Goal: Information Seeking & Learning: Find specific fact

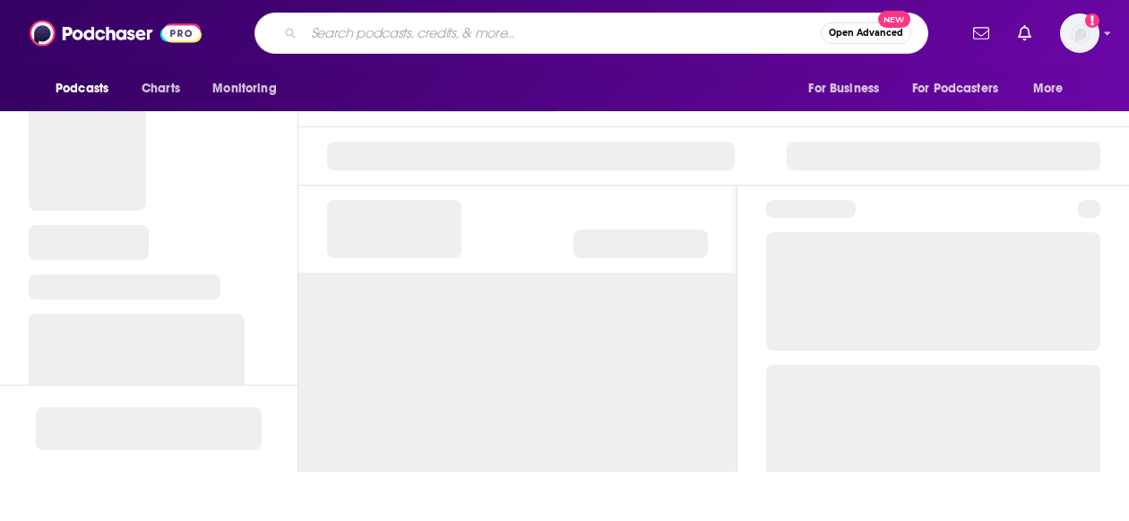
click at [398, 26] on input "Search podcasts, credits, & more..." at bounding box center [562, 33] width 517 height 29
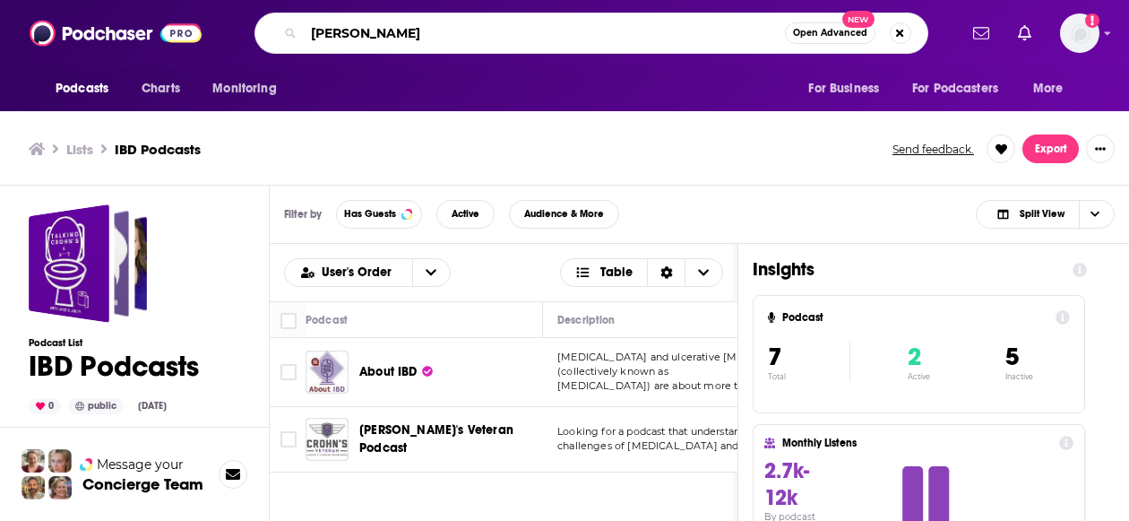
type input "[PERSON_NAME]"
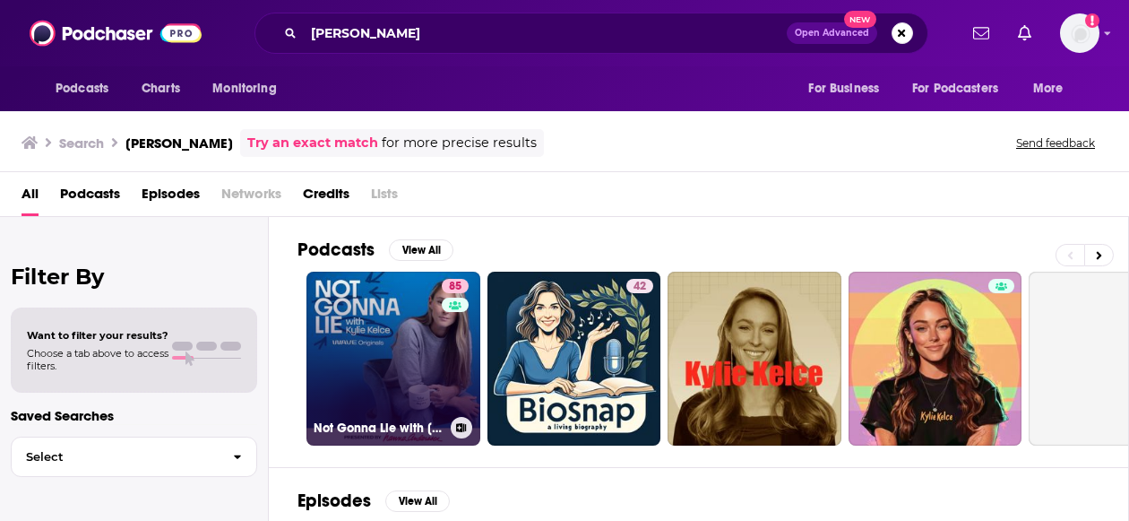
click at [402, 320] on link "85 Not Gonna Lie with [PERSON_NAME]" at bounding box center [394, 359] width 174 height 174
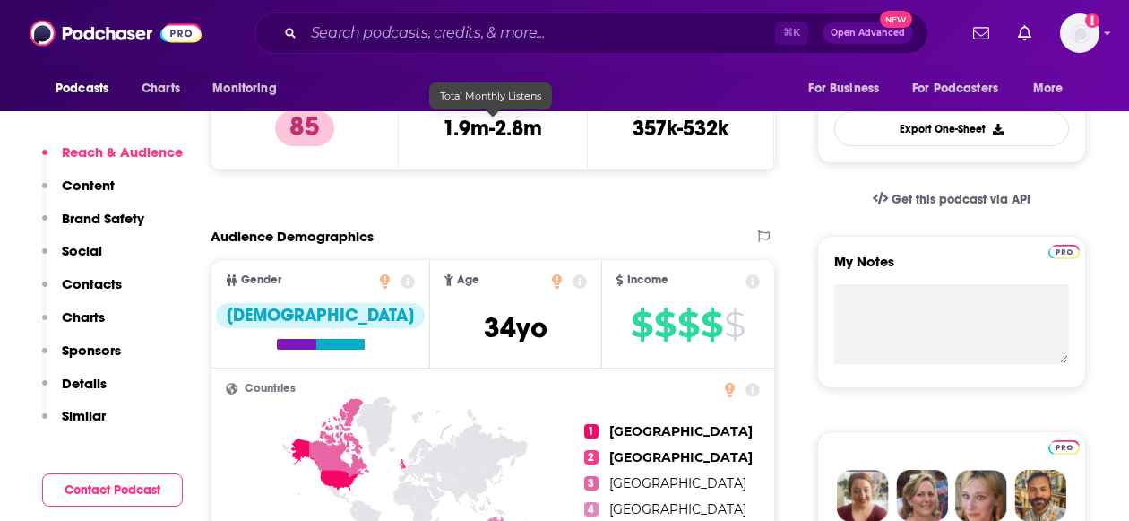
scroll to position [564, 0]
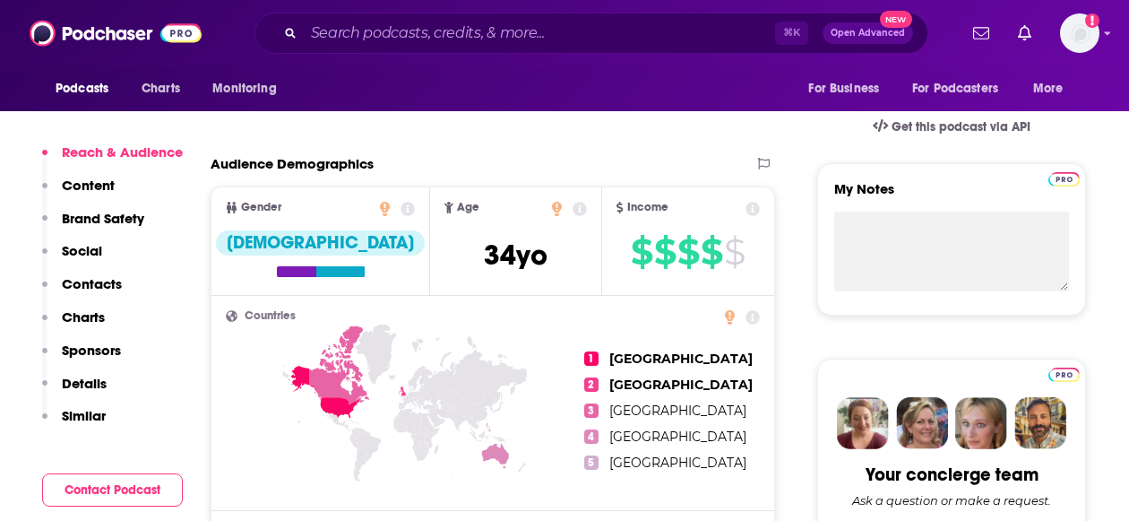
click at [102, 281] on p "Contacts" at bounding box center [92, 283] width 60 height 17
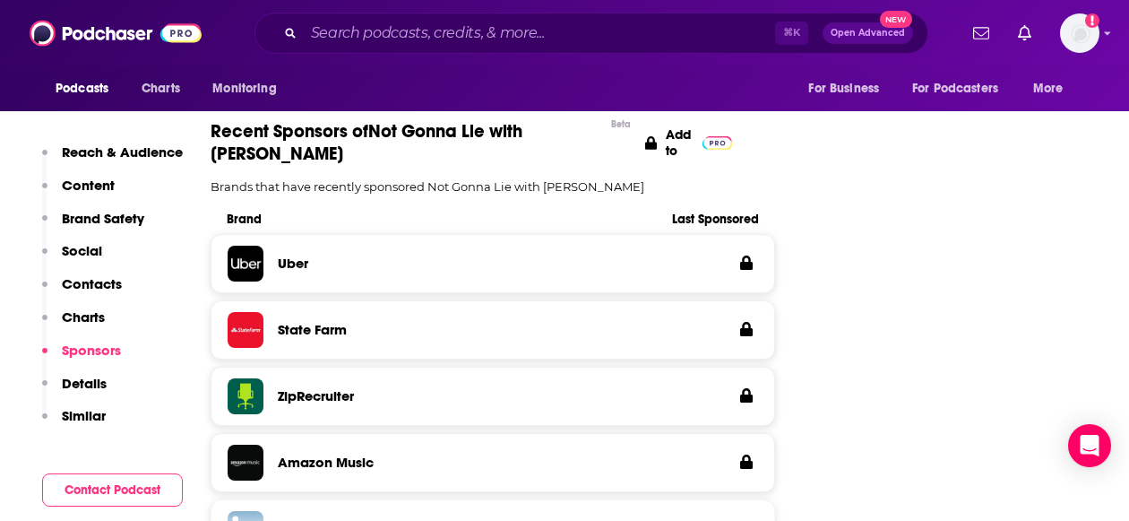
scroll to position [2941, 0]
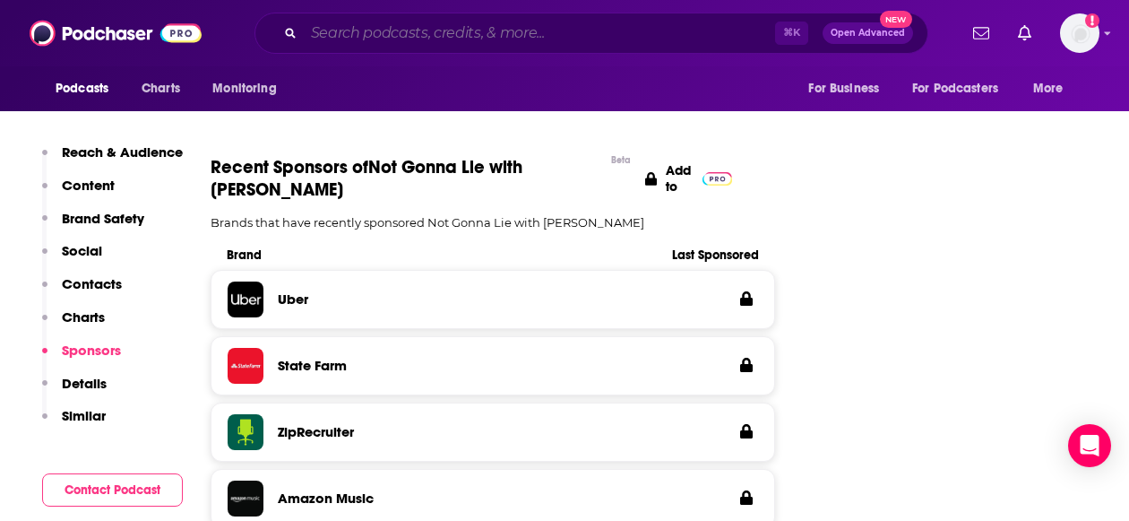
click at [341, 41] on input "Search podcasts, credits, & more..." at bounding box center [539, 33] width 471 height 29
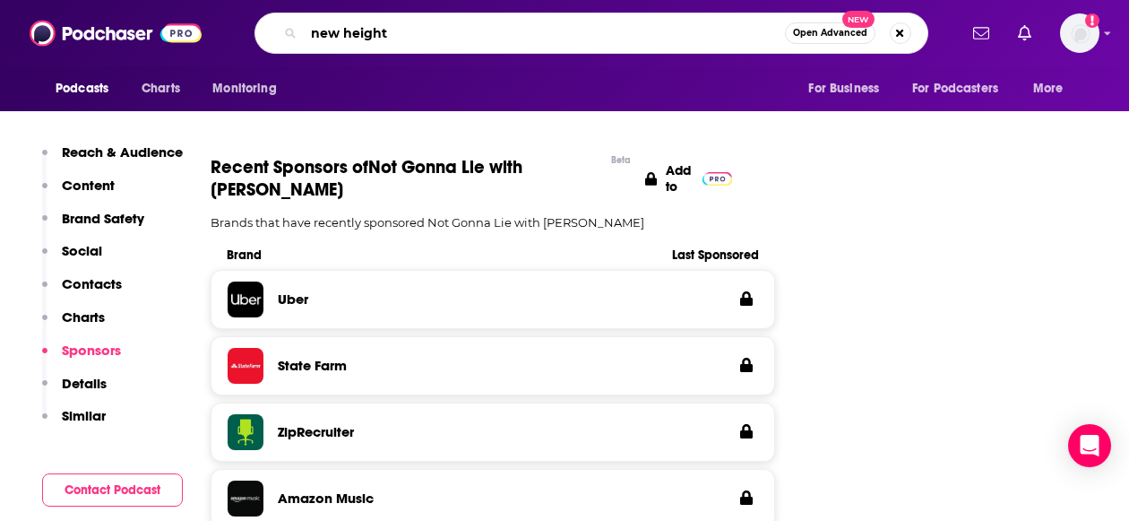
type input "new heights"
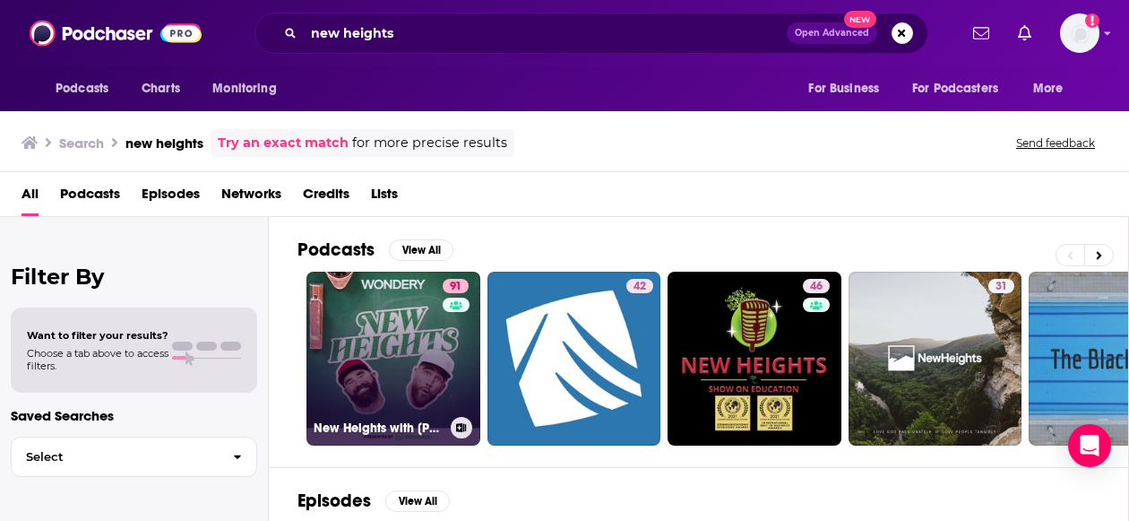
click at [390, 315] on link "91 [GEOGRAPHIC_DATA] with [PERSON_NAME] & [PERSON_NAME]" at bounding box center [394, 359] width 174 height 174
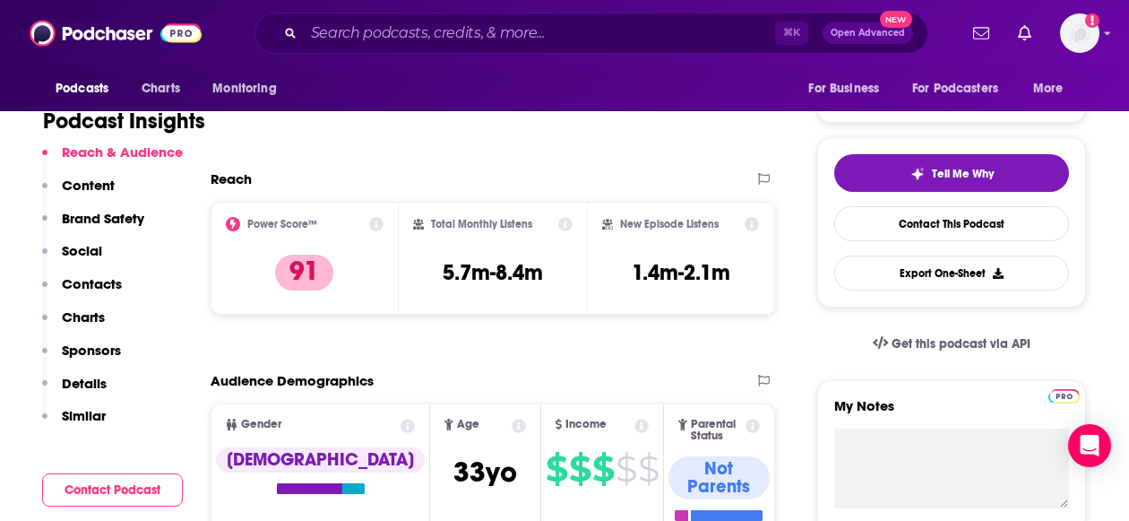
scroll to position [348, 0]
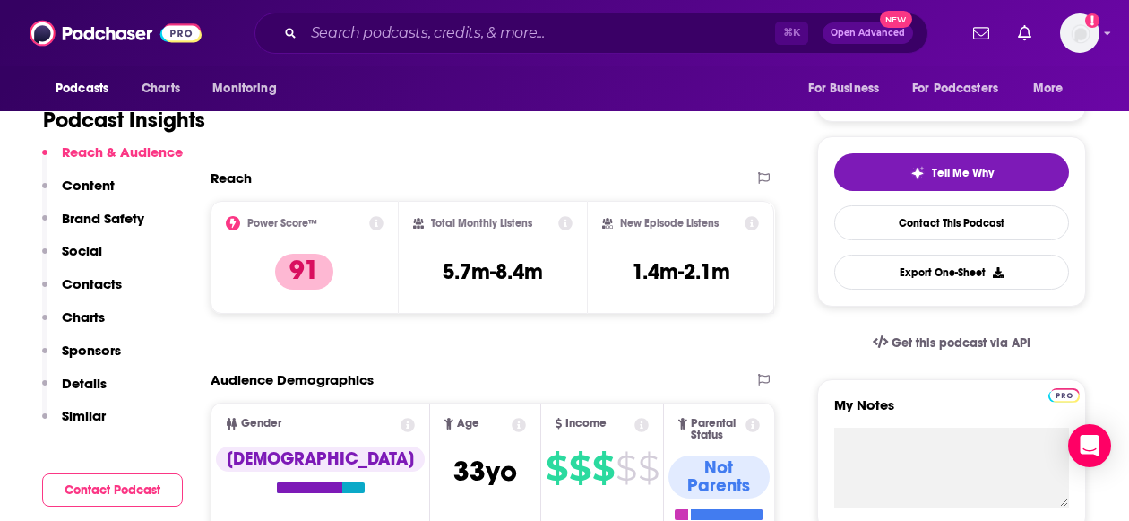
click at [107, 281] on p "Contacts" at bounding box center [92, 283] width 60 height 17
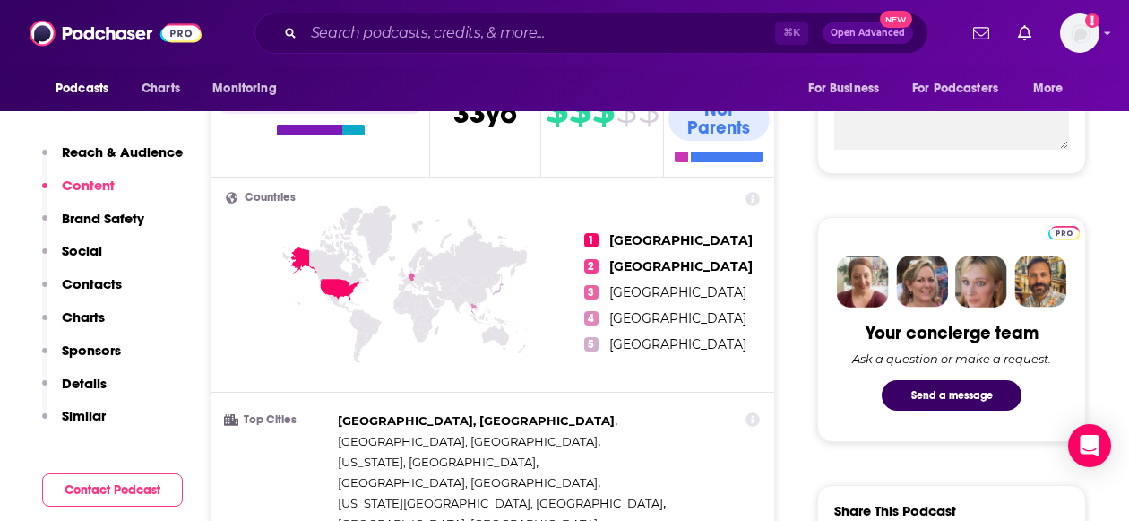
scroll to position [511, 0]
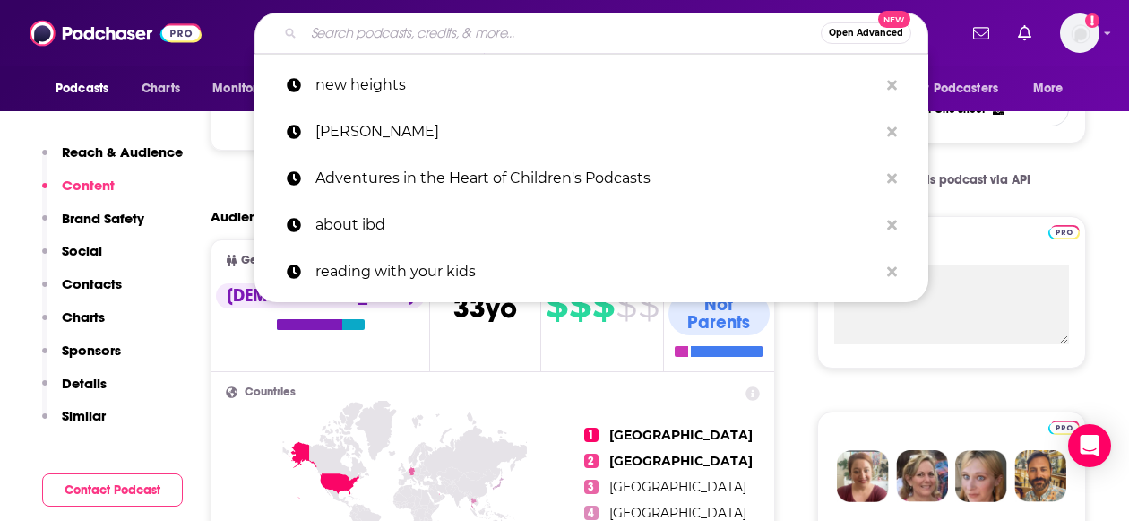
click at [553, 22] on input "Search podcasts, credits, & more..." at bounding box center [562, 33] width 517 height 29
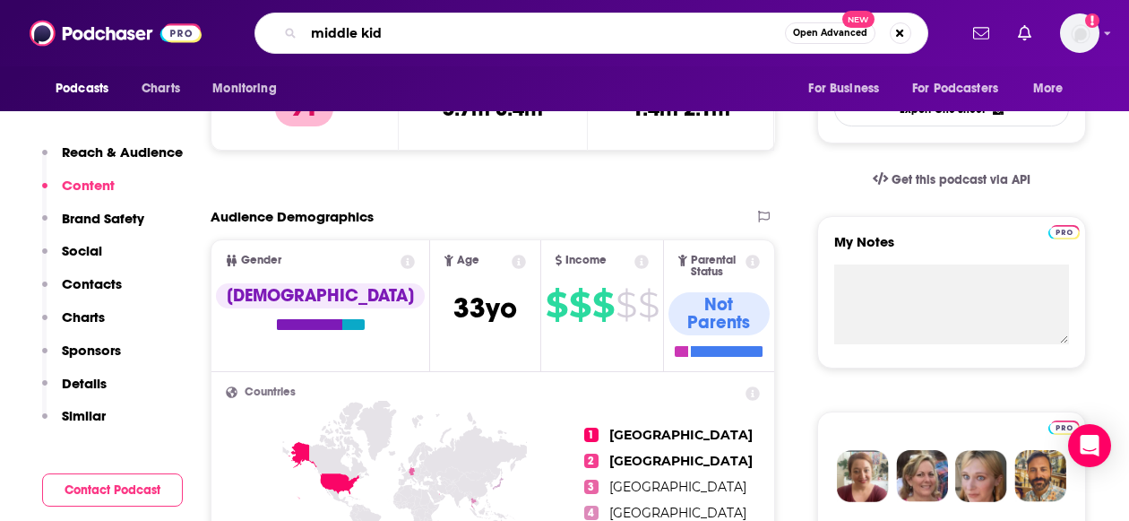
type input "middle kids"
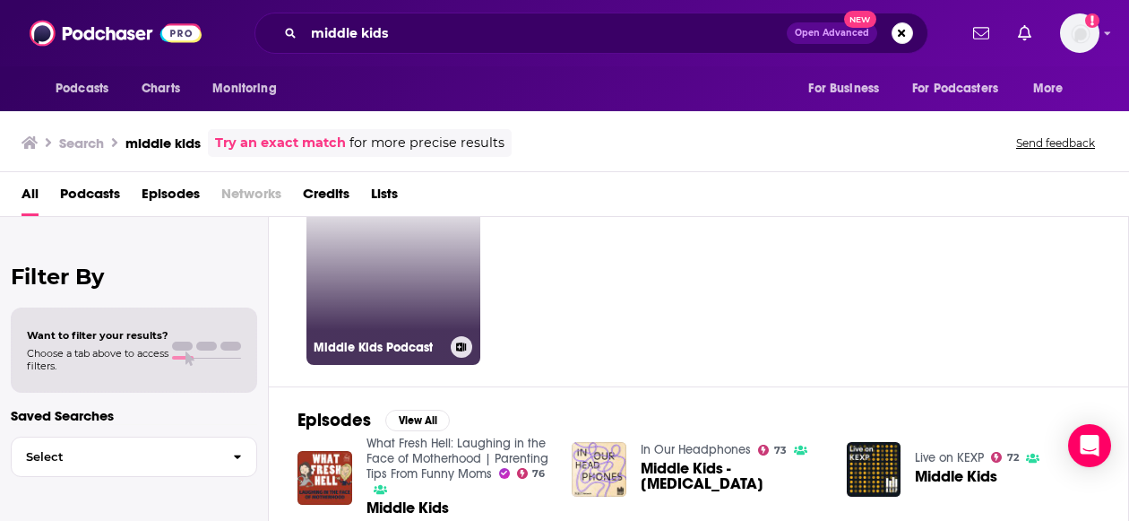
scroll to position [70, 0]
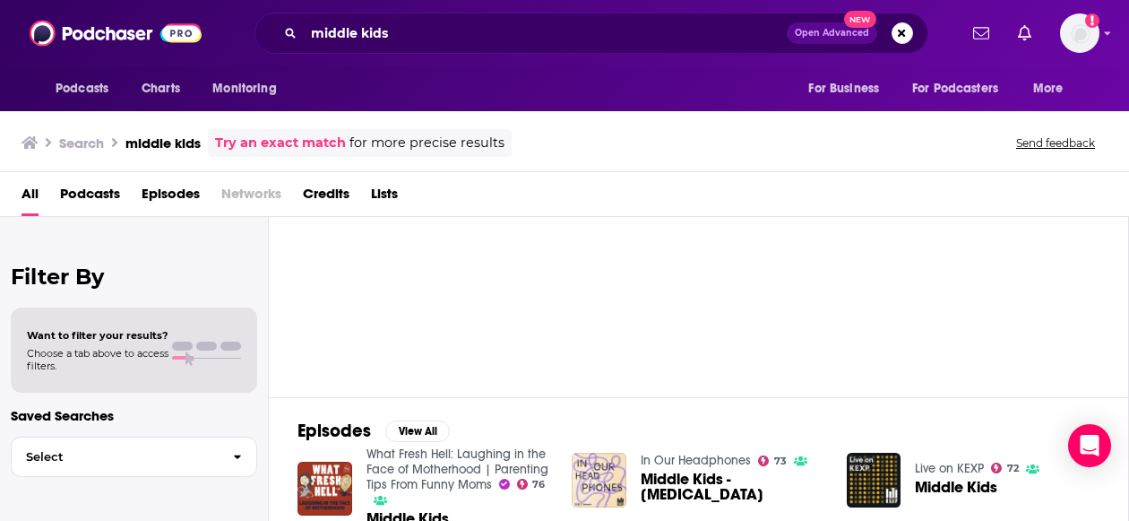
click at [103, 181] on span "Podcasts" at bounding box center [90, 197] width 60 height 37
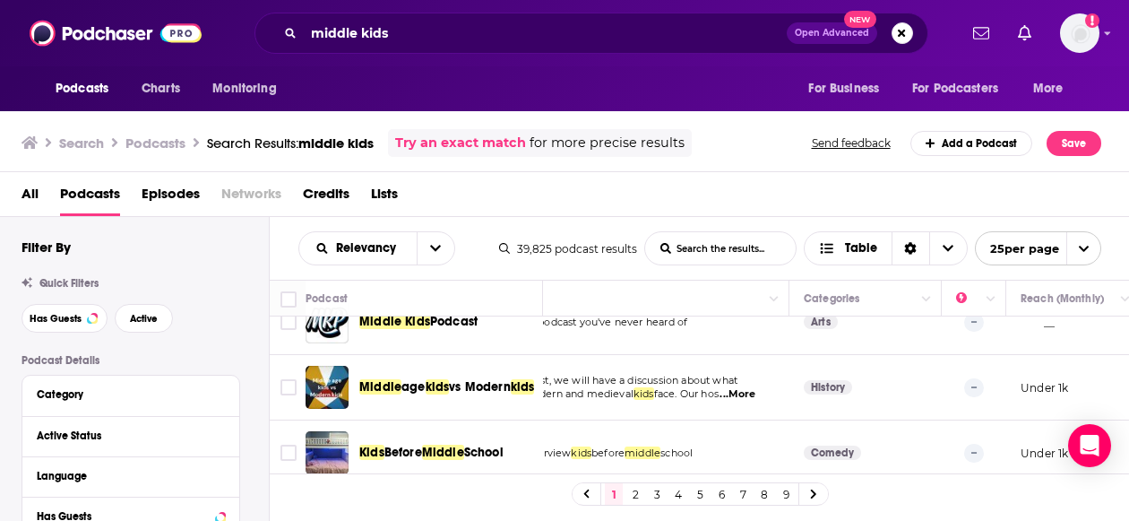
scroll to position [28, 85]
click at [415, 315] on th "Podcast" at bounding box center [425, 299] width 238 height 36
click at [412, 322] on div "Podcasts Charts Monitoring middle kids Open Advanced New For Business For Podca…" at bounding box center [564, 260] width 1129 height 521
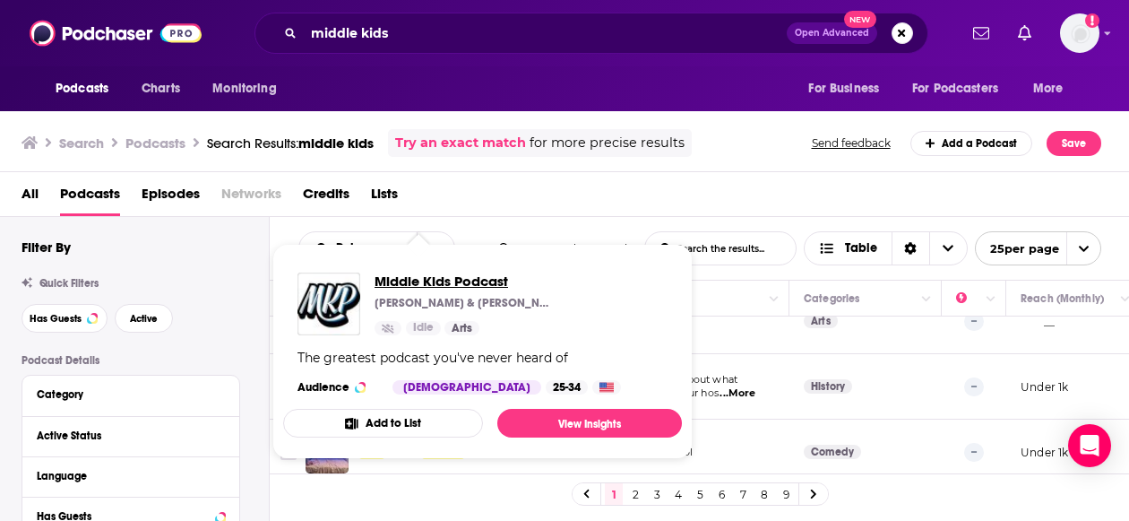
click at [444, 281] on span "Middle Kids Podcast" at bounding box center [464, 281] width 179 height 17
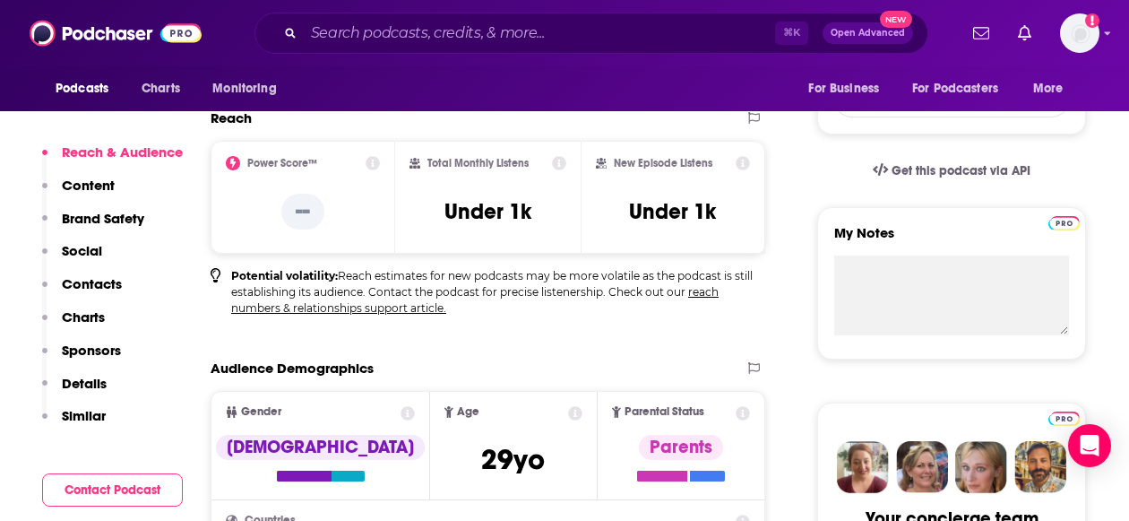
scroll to position [247, 0]
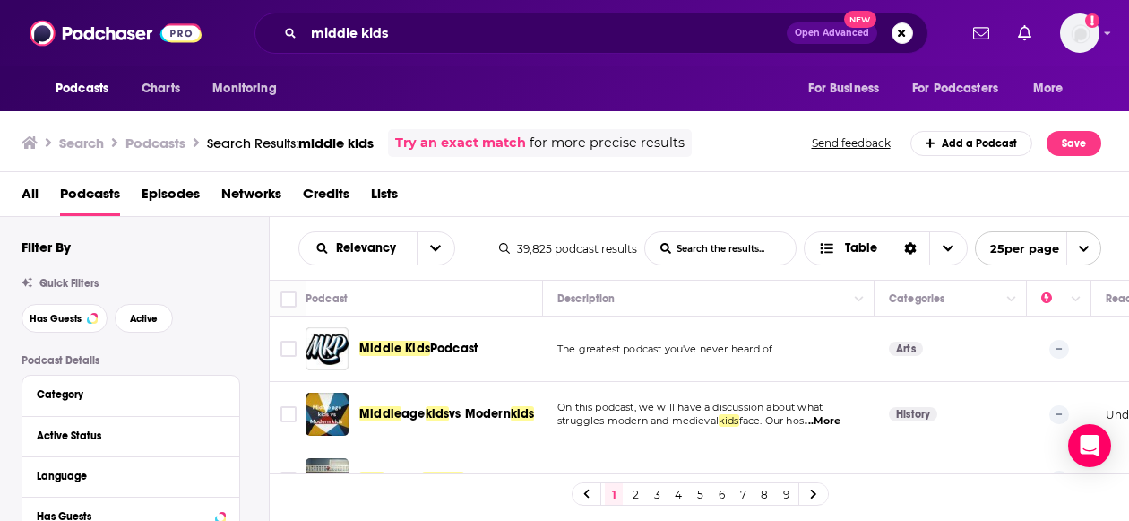
click at [214, 419] on div "Active Status" at bounding box center [130, 436] width 217 height 40
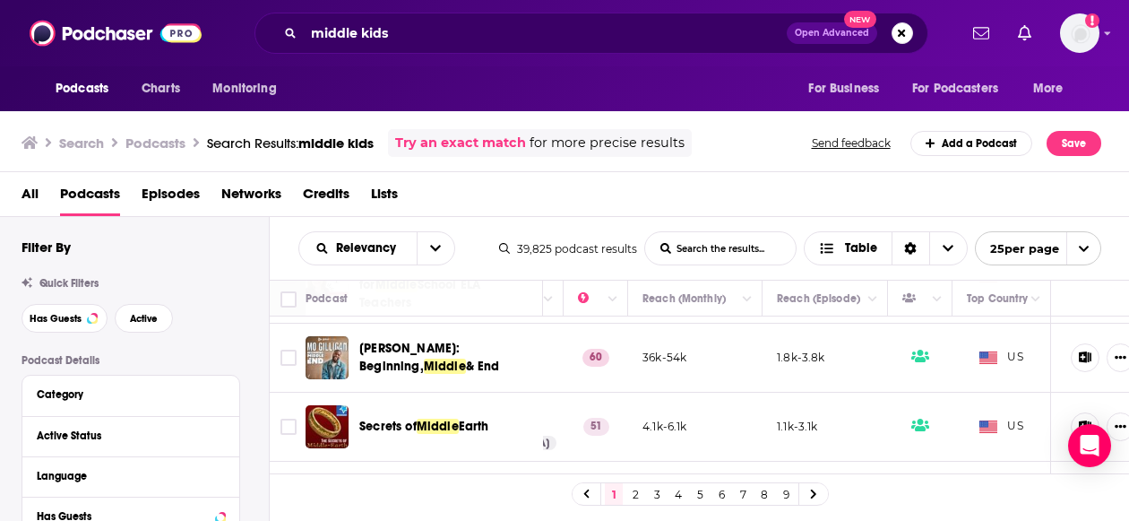
scroll to position [974, 463]
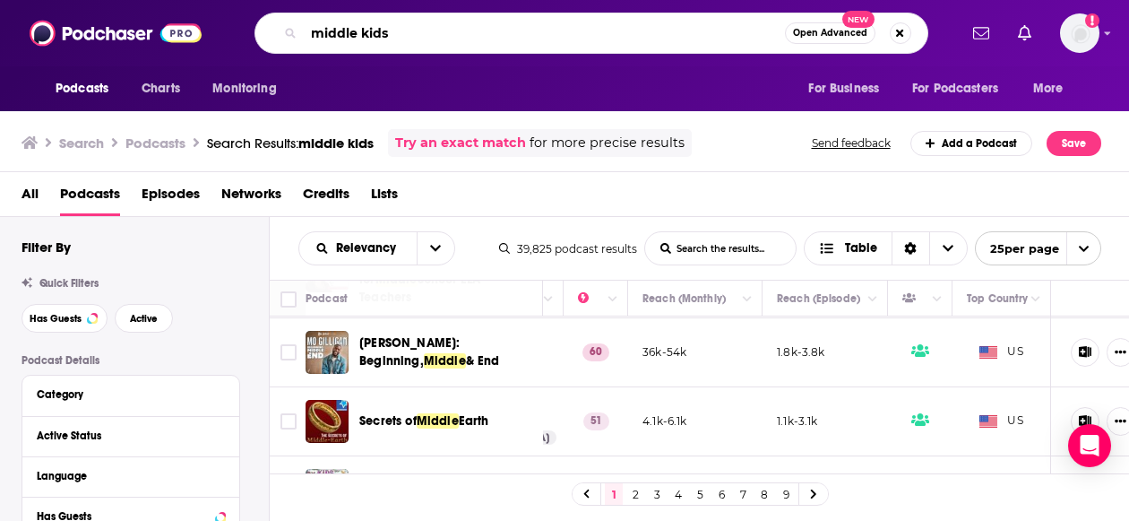
click at [397, 30] on input "middle kids" at bounding box center [544, 33] width 481 height 29
click at [172, 191] on span "Episodes" at bounding box center [171, 197] width 58 height 37
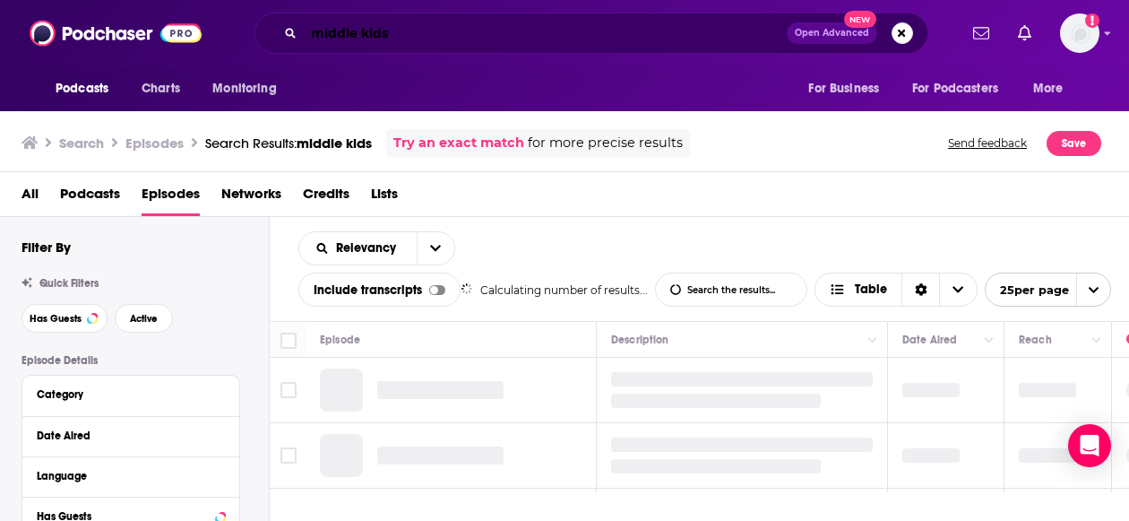
click at [401, 35] on input "middle kids" at bounding box center [545, 33] width 483 height 29
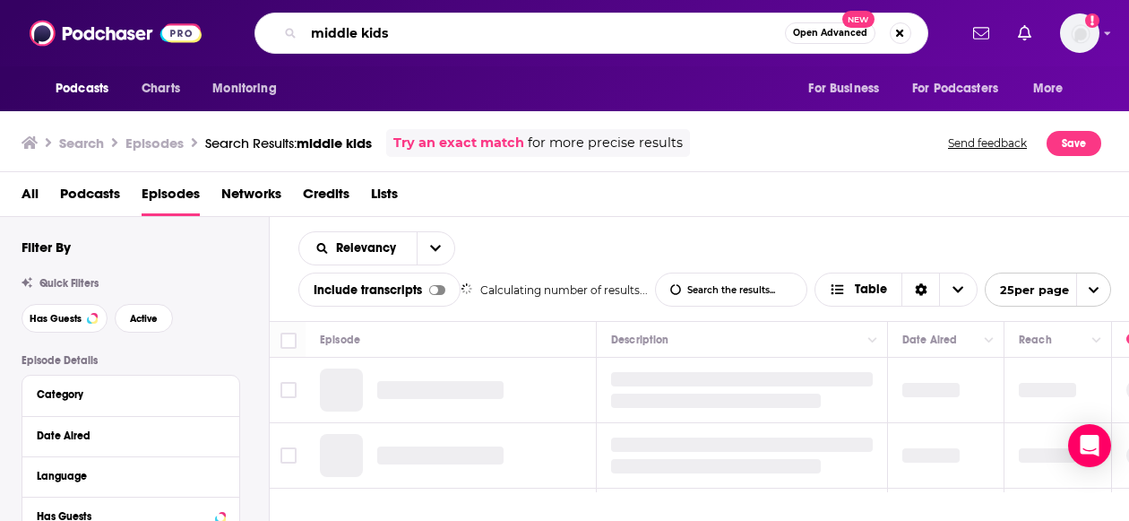
click at [401, 35] on input "middle kids" at bounding box center [544, 33] width 481 height 29
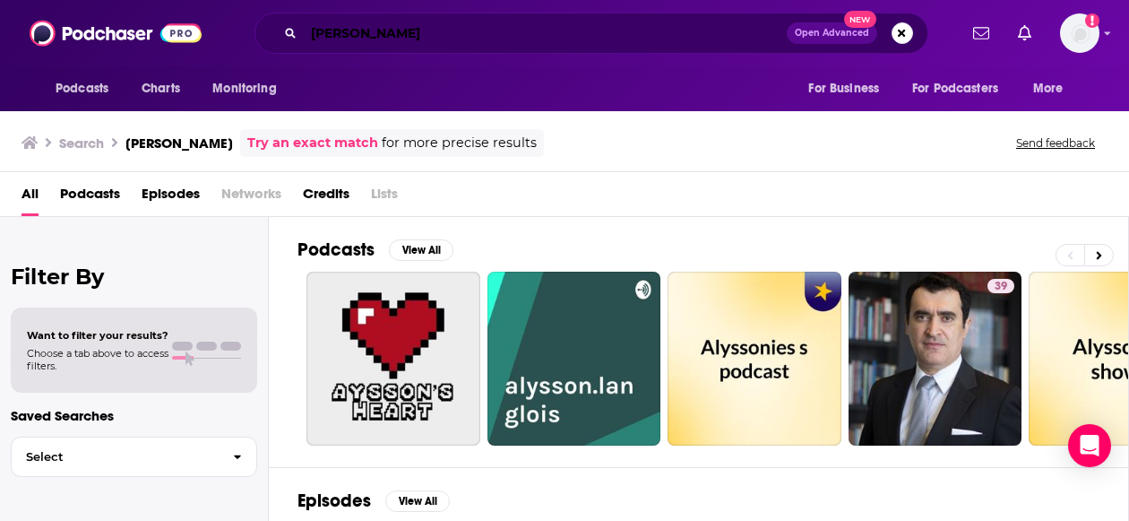
click at [359, 39] on input "[PERSON_NAME]" at bounding box center [545, 33] width 483 height 29
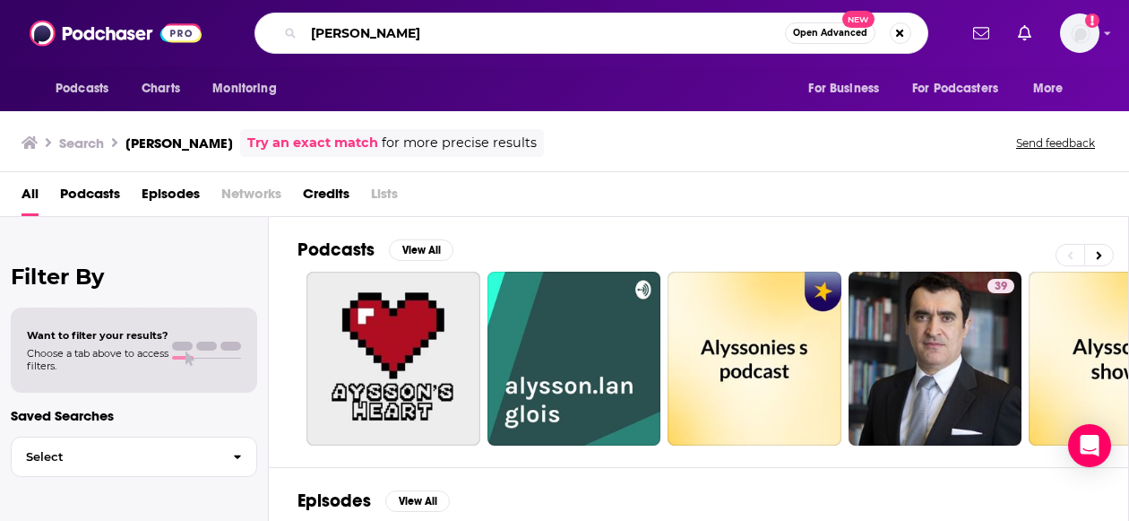
click at [359, 39] on input "[PERSON_NAME]" at bounding box center [544, 33] width 481 height 29
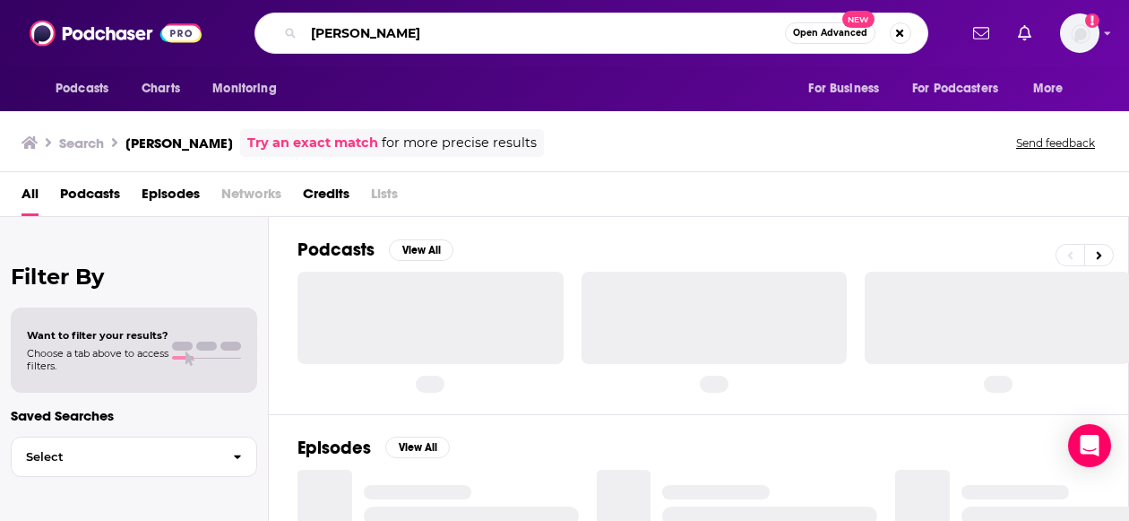
click at [409, 29] on input "[PERSON_NAME]" at bounding box center [544, 33] width 481 height 29
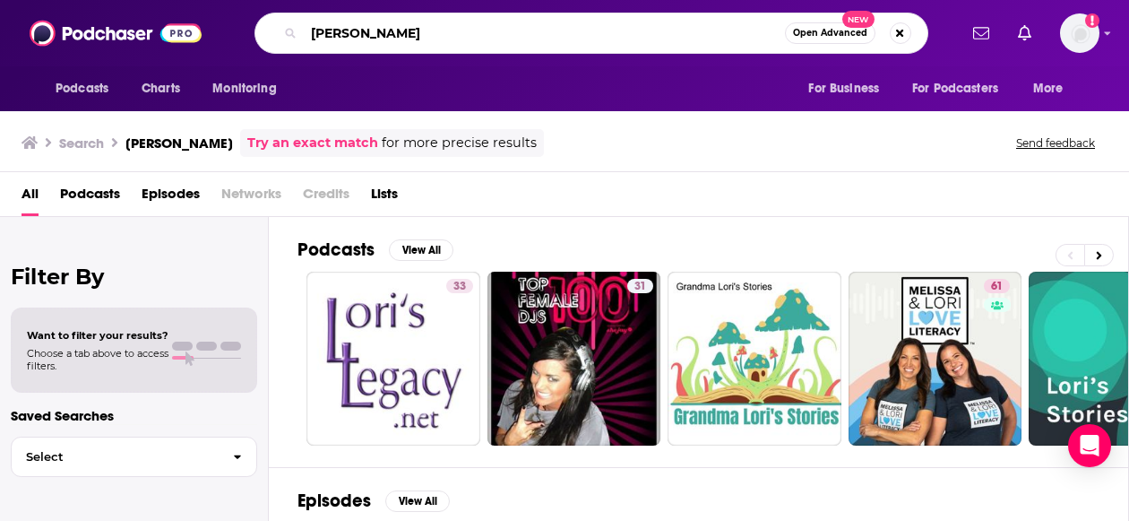
type input "[PERSON_NAME]"
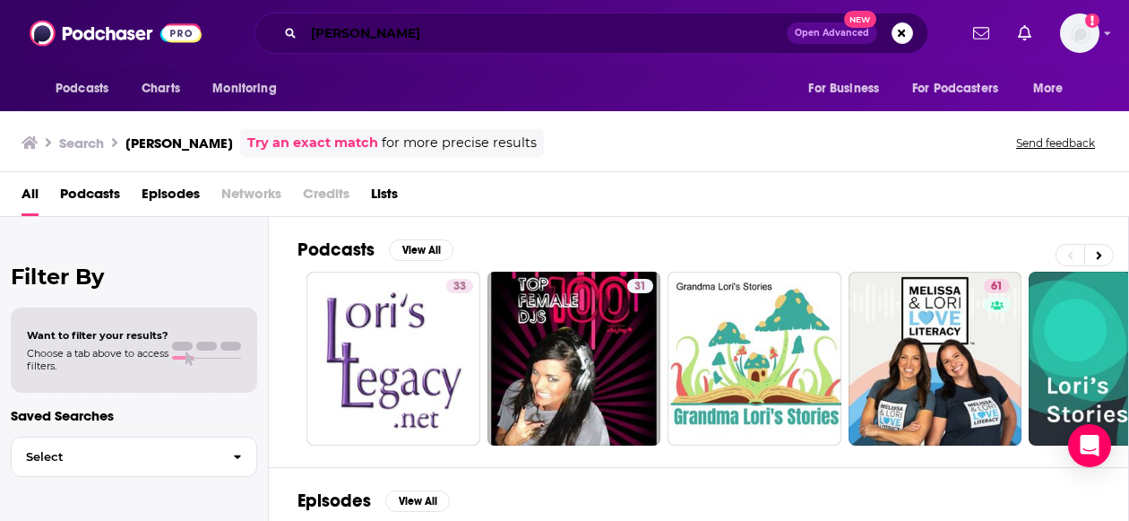
click at [368, 41] on input "[PERSON_NAME]" at bounding box center [545, 33] width 483 height 29
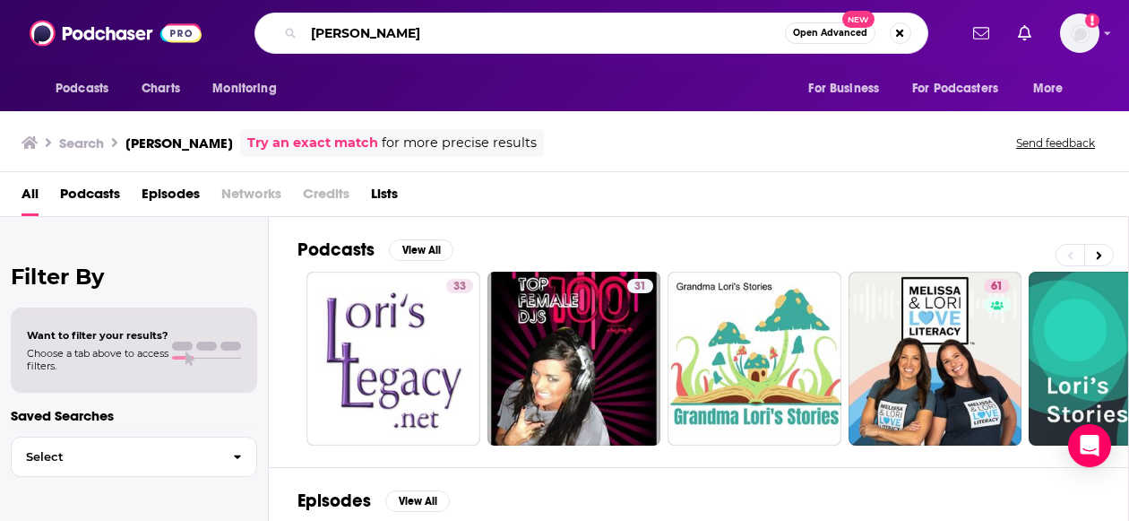
click at [368, 41] on input "[PERSON_NAME]" at bounding box center [544, 33] width 481 height 29
